Goal: Transaction & Acquisition: Purchase product/service

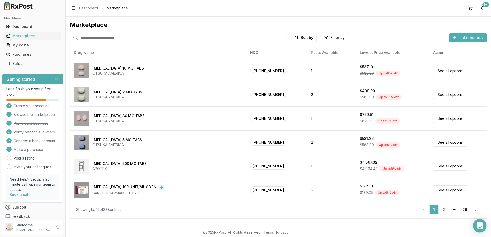
drag, startPoint x: 480, startPoint y: 227, endPoint x: 481, endPoint y: 222, distance: 5.3
click at [480, 227] on icon "Open Intercom Messenger" at bounding box center [480, 226] width 6 height 7
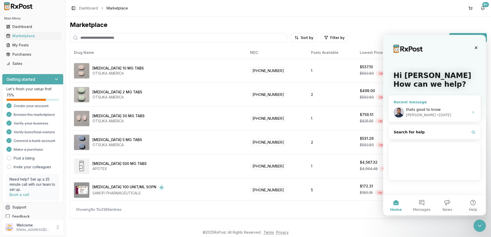
click at [446, 109] on div "thats good to know" at bounding box center [437, 109] width 63 height 5
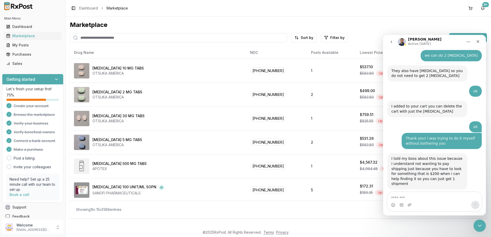
scroll to position [3421, 0]
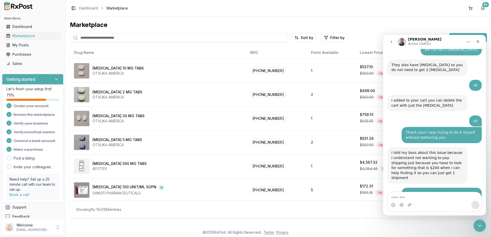
click at [129, 36] on input "search" at bounding box center [178, 37] width 217 height 9
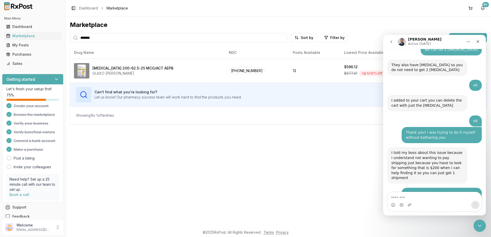
drag, startPoint x: 109, startPoint y: 40, endPoint x: -1, endPoint y: 49, distance: 110.1
click at [0, 49] on html "Main Menu Dashboard Marketplace My Posts Purchases Sales Getting started Let's …" at bounding box center [245, 118] width 491 height 237
type input "*******"
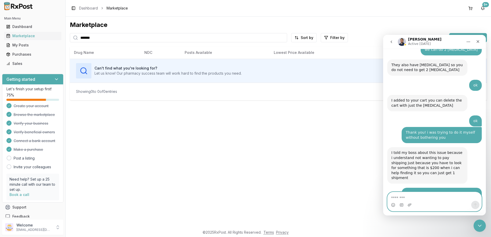
click at [436, 200] on textarea "Message…" at bounding box center [435, 196] width 94 height 9
type textarea "*"
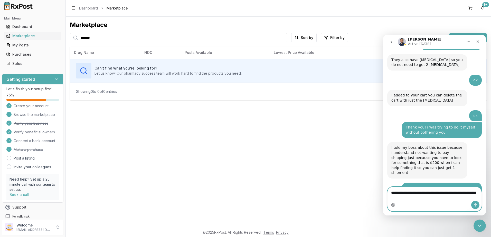
type textarea "**********"
click at [475, 205] on icon "Send a message…" at bounding box center [476, 205] width 4 height 4
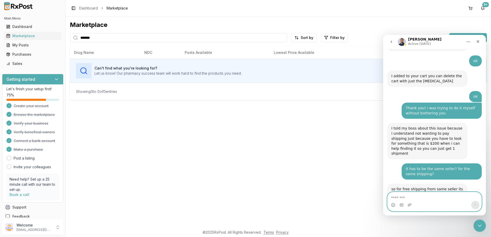
scroll to position [3448, 0]
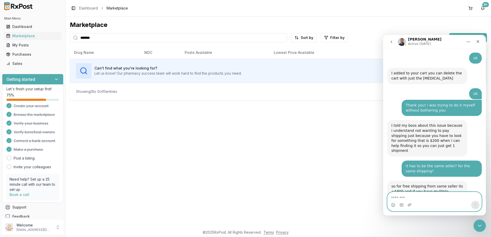
click at [429, 198] on textarea "Message…" at bounding box center [435, 196] width 94 height 9
type textarea "*"
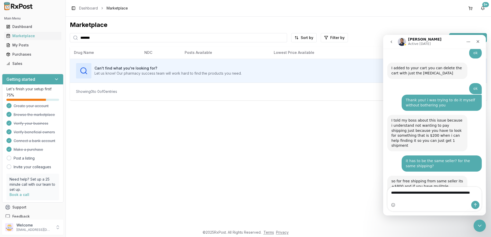
click at [431, 203] on div "Intercom messenger" at bounding box center [435, 205] width 94 height 8
click at [414, 199] on textarea "**********" at bounding box center [435, 194] width 94 height 14
click at [438, 201] on div "Intercom messenger" at bounding box center [435, 205] width 94 height 8
click at [437, 201] on textarea "**********" at bounding box center [435, 194] width 94 height 14
click at [436, 199] on textarea "**********" at bounding box center [435, 194] width 94 height 14
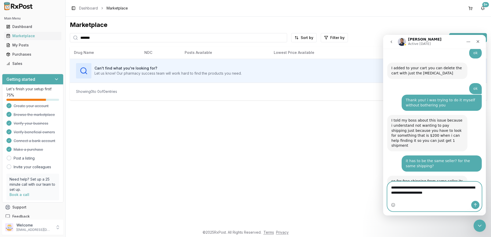
type textarea "**********"
click at [474, 206] on icon "Send a message…" at bounding box center [476, 205] width 4 height 4
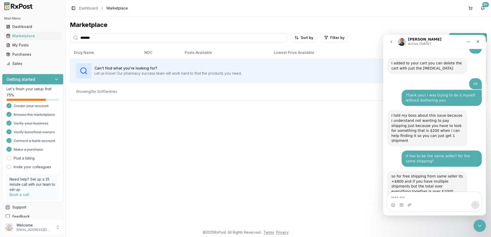
scroll to position [3482, 0]
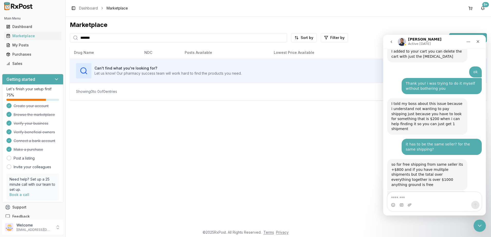
click at [447, 203] on div "Intercom messenger" at bounding box center [435, 205] width 94 height 8
click at [431, 199] on textarea "Message…" at bounding box center [435, 196] width 94 height 9
click at [450, 200] on textarea "Message…" at bounding box center [435, 196] width 94 height 9
type textarea "**********"
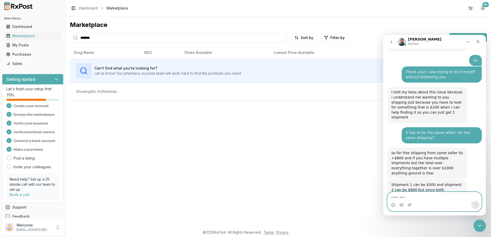
click at [436, 199] on textarea "Message…" at bounding box center [435, 196] width 94 height 9
click at [436, 198] on textarea "Message…" at bounding box center [435, 196] width 94 height 9
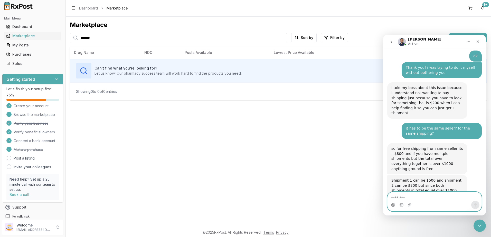
scroll to position [3520, 0]
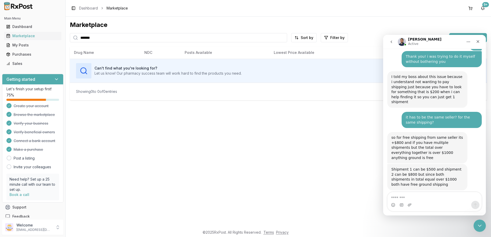
click at [431, 202] on div "Intercom messenger" at bounding box center [435, 205] width 94 height 8
click at [430, 198] on textarea "Message…" at bounding box center [435, 196] width 94 height 9
type textarea "******"
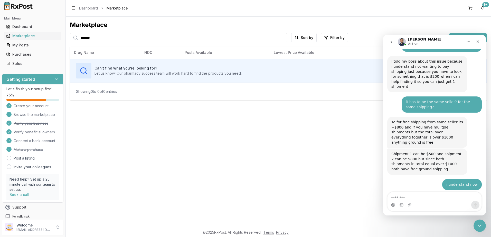
scroll to position [3556, 0]
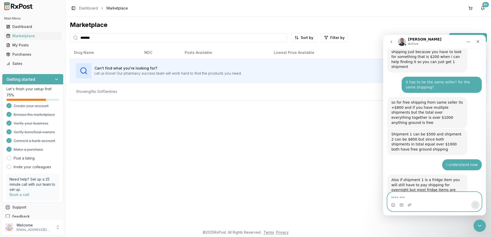
click at [437, 198] on textarea "Message…" at bounding box center [435, 196] width 94 height 9
click at [421, 198] on textarea "Message…" at bounding box center [435, 196] width 94 height 9
click at [441, 199] on textarea "Message…" at bounding box center [435, 196] width 94 height 9
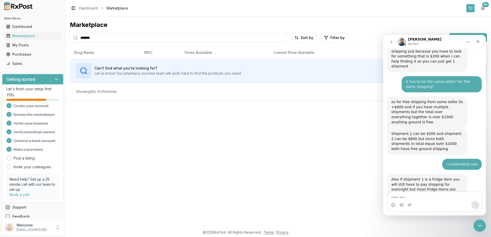
drag, startPoint x: 472, startPoint y: 8, endPoint x: 467, endPoint y: 12, distance: 5.8
click at [472, 8] on button at bounding box center [471, 8] width 8 height 8
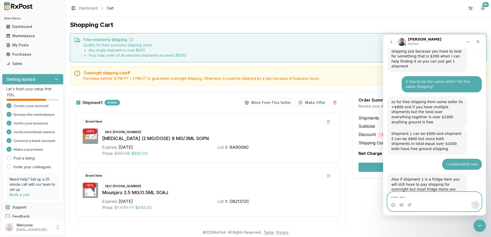
click at [421, 200] on textarea "Message…" at bounding box center [435, 196] width 94 height 9
type textarea "**********"
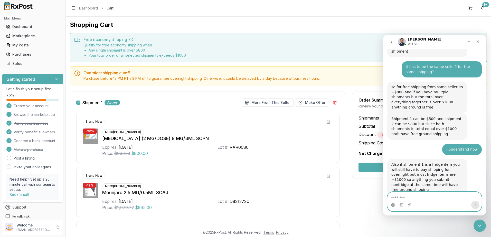
scroll to position [3571, 0]
drag, startPoint x: 481, startPoint y: 224, endPoint x: 479, endPoint y: 227, distance: 2.9
click at [481, 224] on icon "Close Intercom Messenger" at bounding box center [479, 225] width 6 height 6
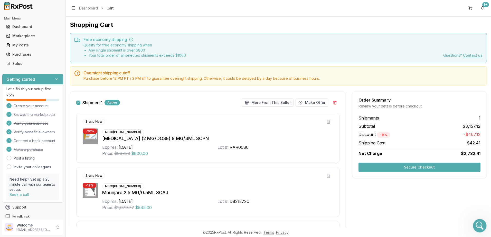
scroll to position [3591, 0]
click at [477, 226] on icon "Open Intercom Messenger" at bounding box center [479, 225] width 8 height 8
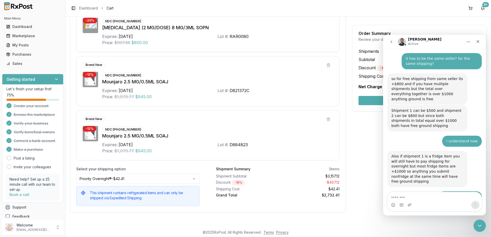
scroll to position [3599, 0]
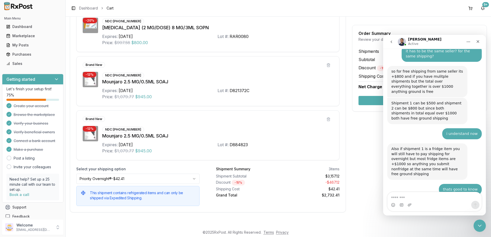
click at [446, 201] on div "Intercom messenger" at bounding box center [435, 205] width 94 height 8
click at [434, 199] on textarea "Message…" at bounding box center [435, 196] width 94 height 9
type textarea "**"
click at [477, 205] on icon "Send a message…" at bounding box center [476, 205] width 4 height 4
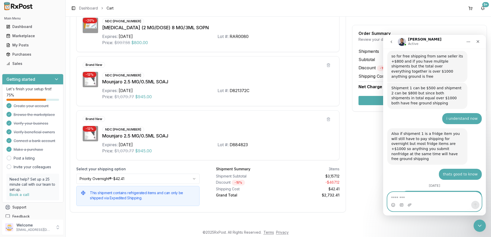
scroll to position [3614, 0]
click at [476, 227] on div "Close Intercom Messenger" at bounding box center [479, 225] width 12 height 12
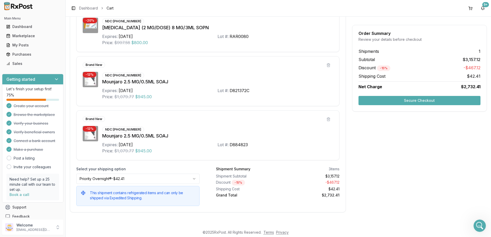
click at [425, 102] on button "Secure Checkout" at bounding box center [420, 100] width 122 height 9
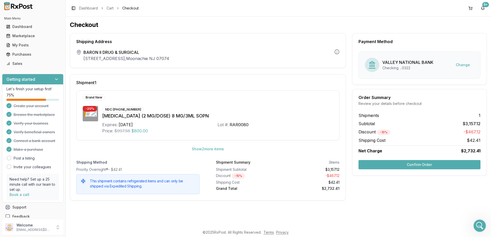
click at [421, 166] on button "Confirm Order" at bounding box center [420, 164] width 122 height 9
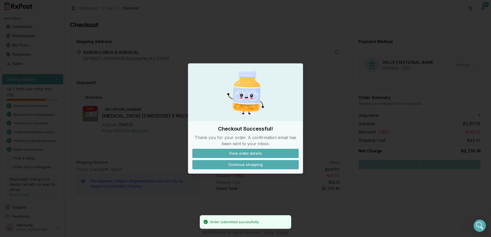
click at [246, 163] on button "Continue shopping" at bounding box center [245, 164] width 106 height 9
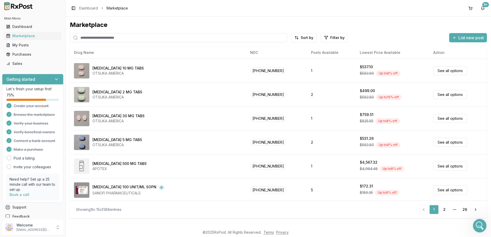
click at [481, 225] on icon "Open Intercom Messenger" at bounding box center [479, 225] width 8 height 8
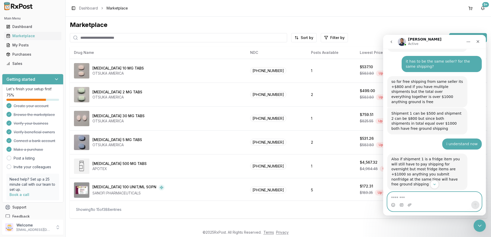
scroll to position [3614, 0]
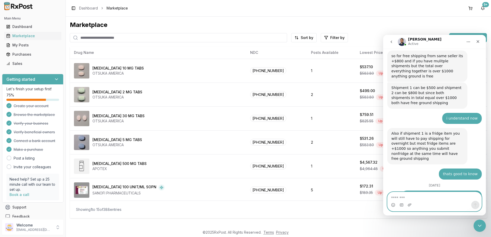
click at [430, 200] on textarea "Message…" at bounding box center [435, 196] width 94 height 9
type textarea "**********"
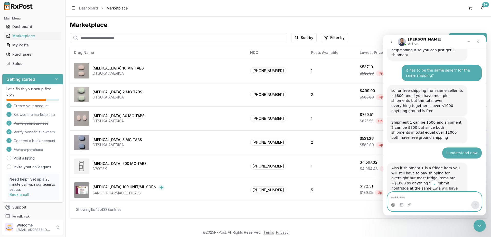
scroll to position [3631, 0]
